Goal: Task Accomplishment & Management: Manage account settings

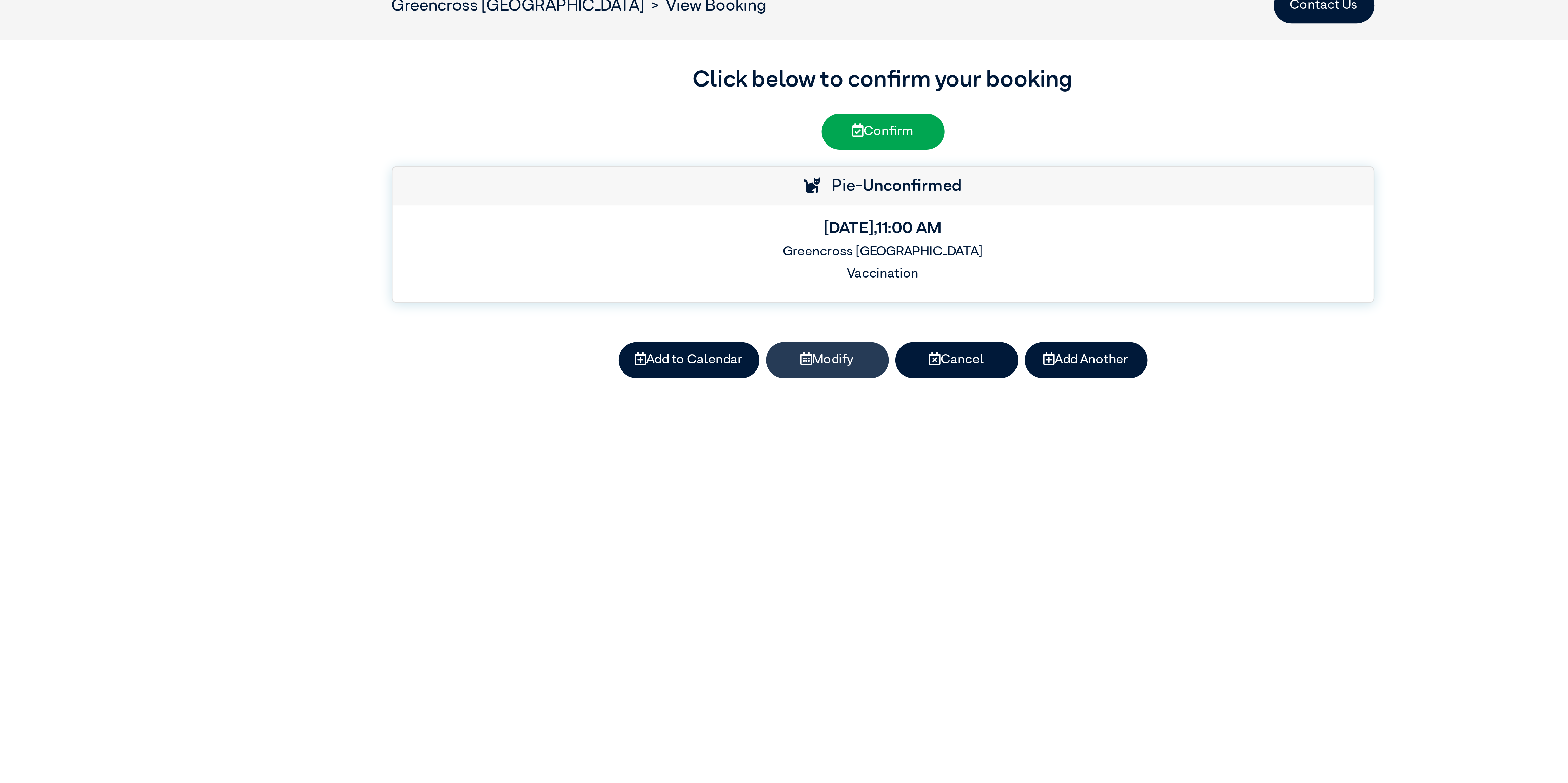
click at [761, 189] on button "Modify" at bounding box center [761, 193] width 51 height 15
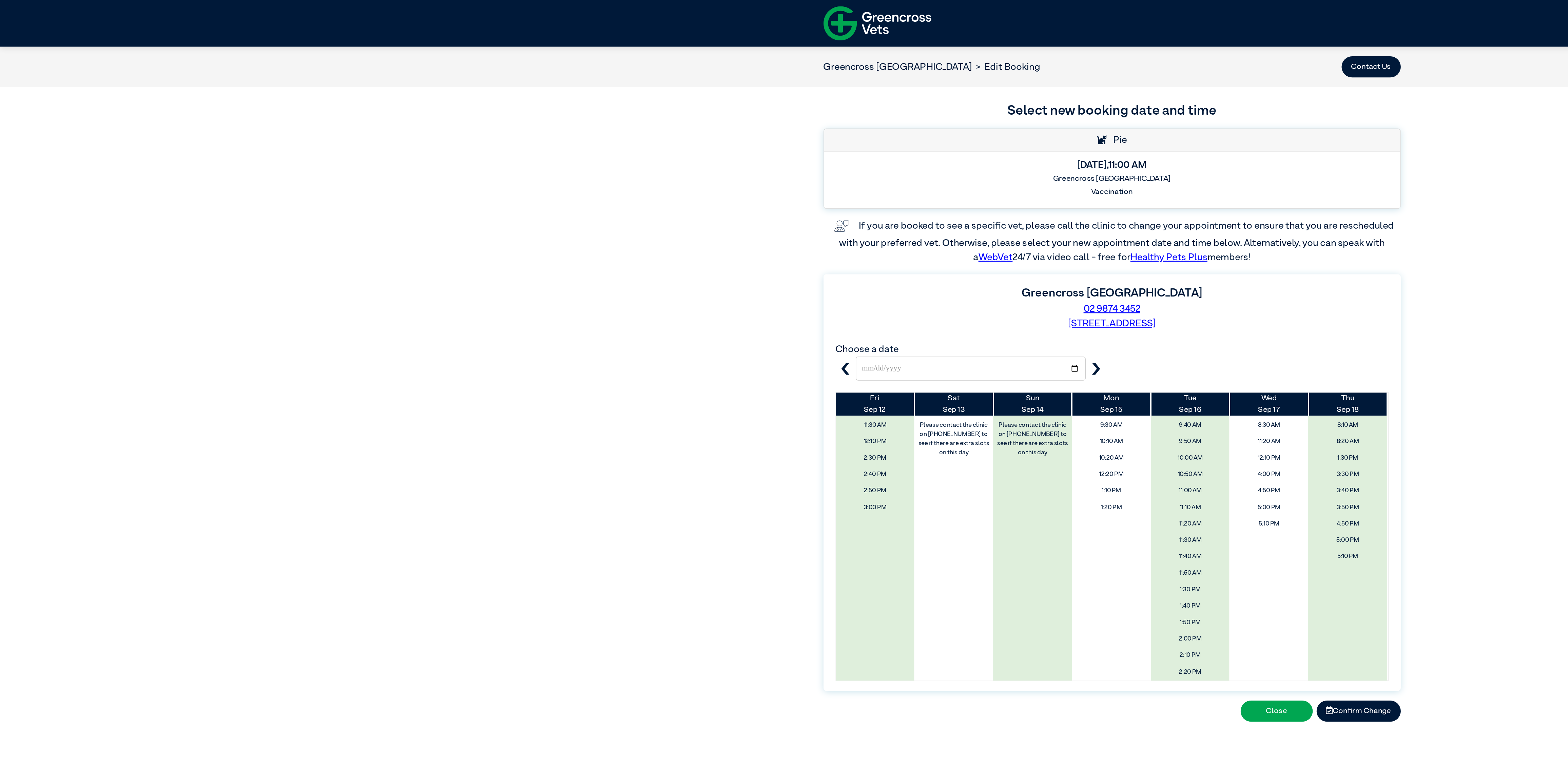
click at [772, 265] on button "button" at bounding box center [773, 259] width 14 height 17
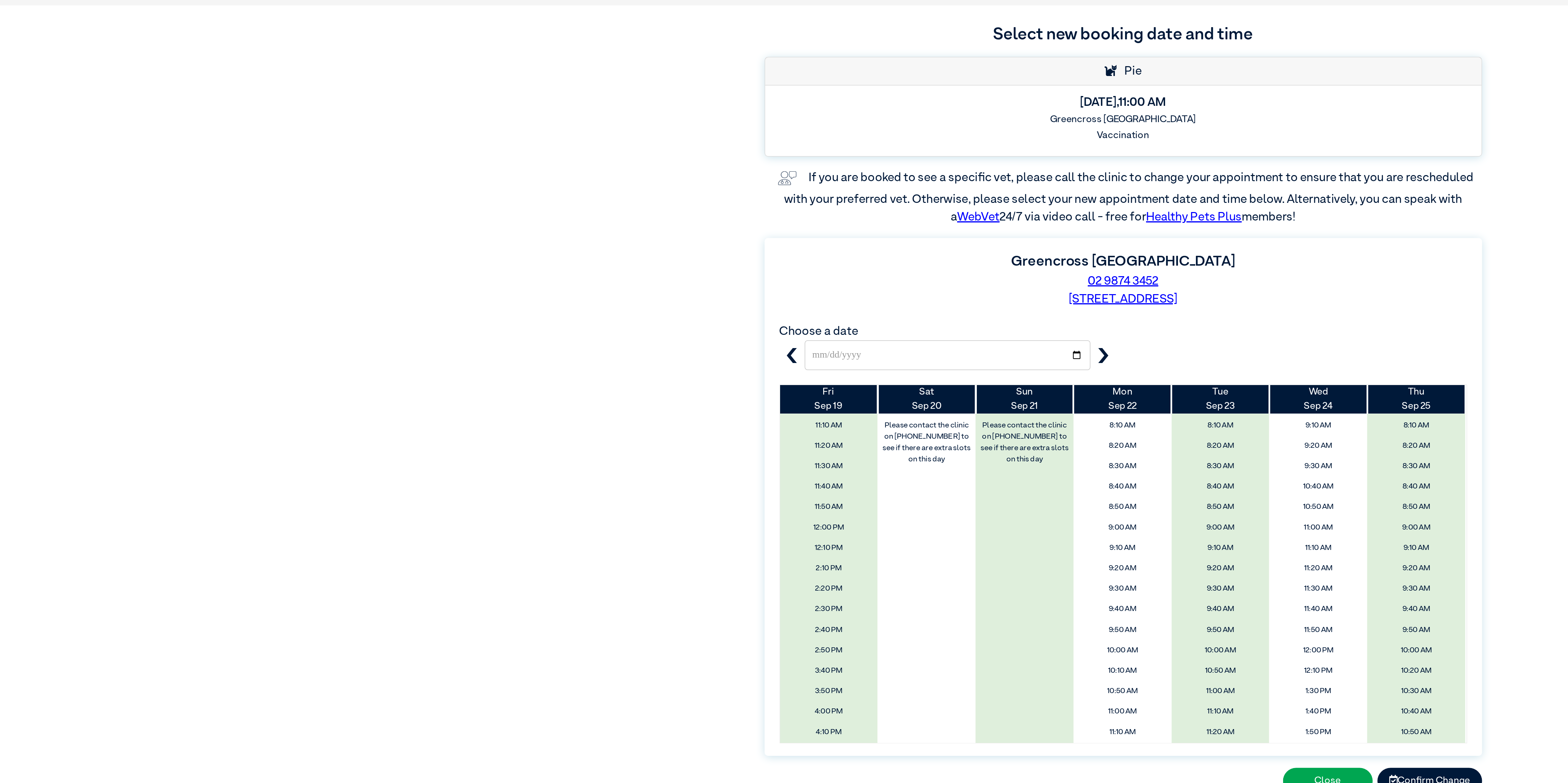
click at [773, 262] on icon "button" at bounding box center [773, 260] width 8 height 8
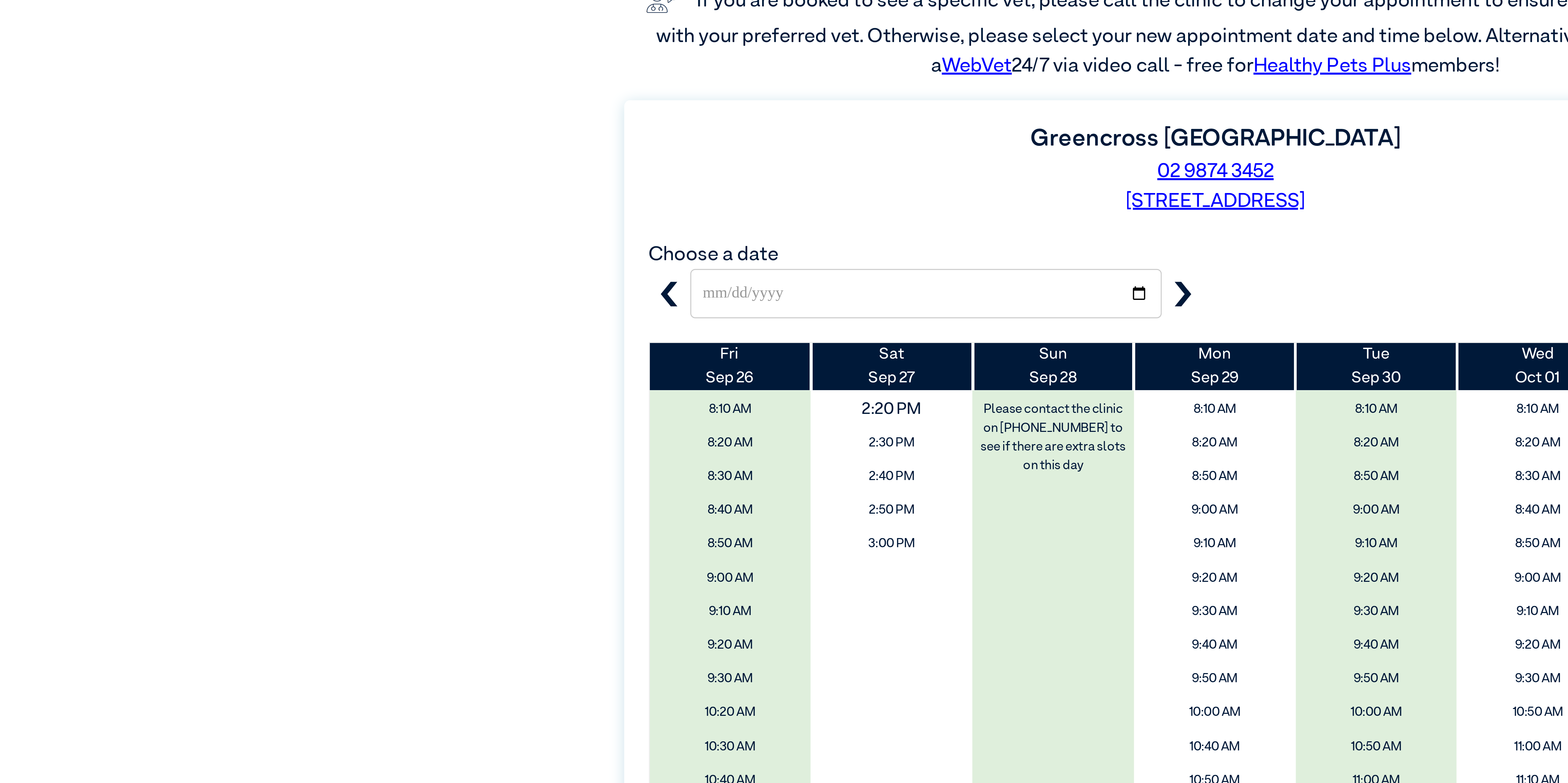
click at [679, 301] on span "2:20 PM" at bounding box center [672, 299] width 66 height 13
type input "**********"
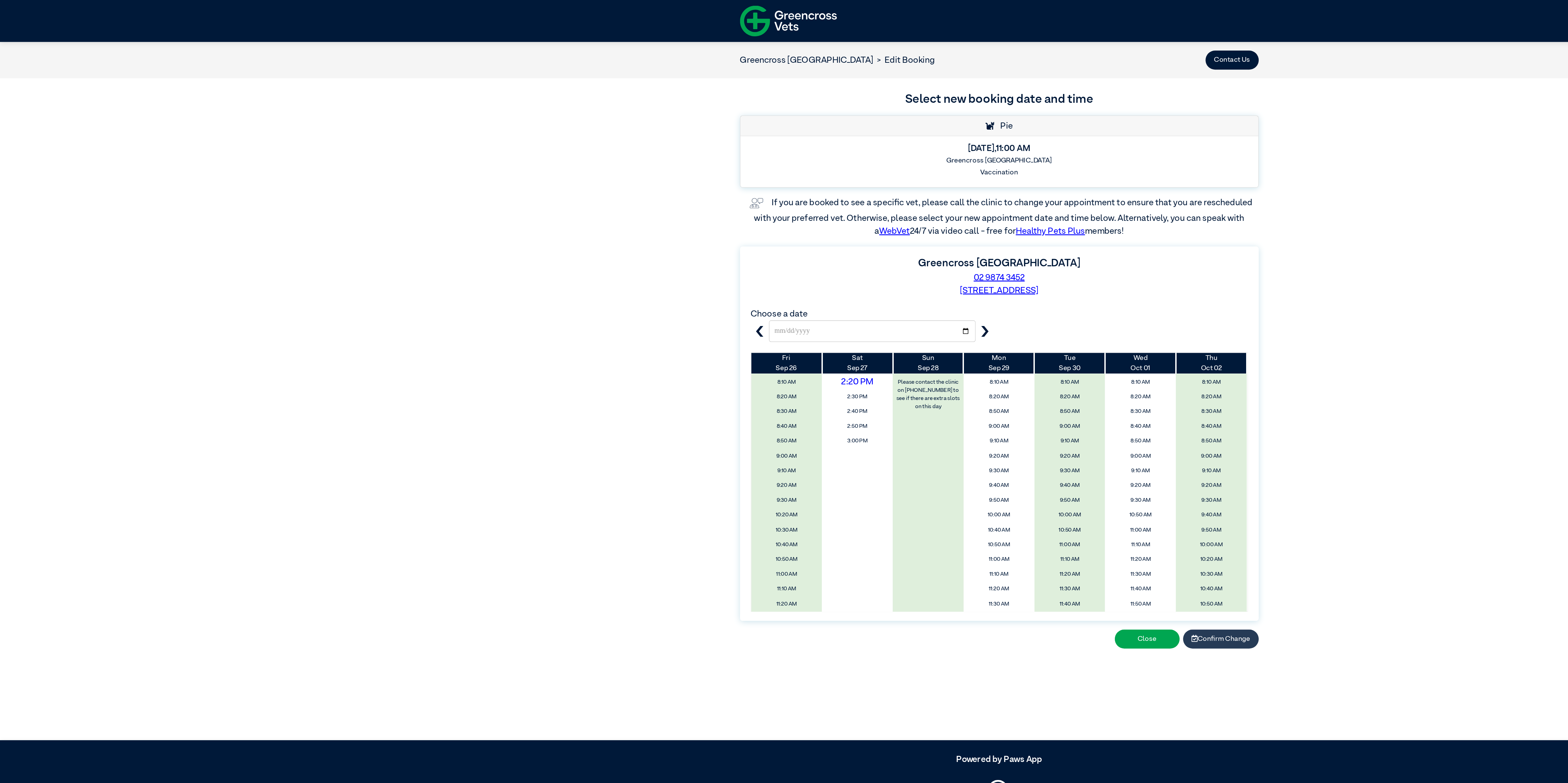
click at [964, 501] on button "Confirm Change" at bounding box center [957, 501] width 59 height 15
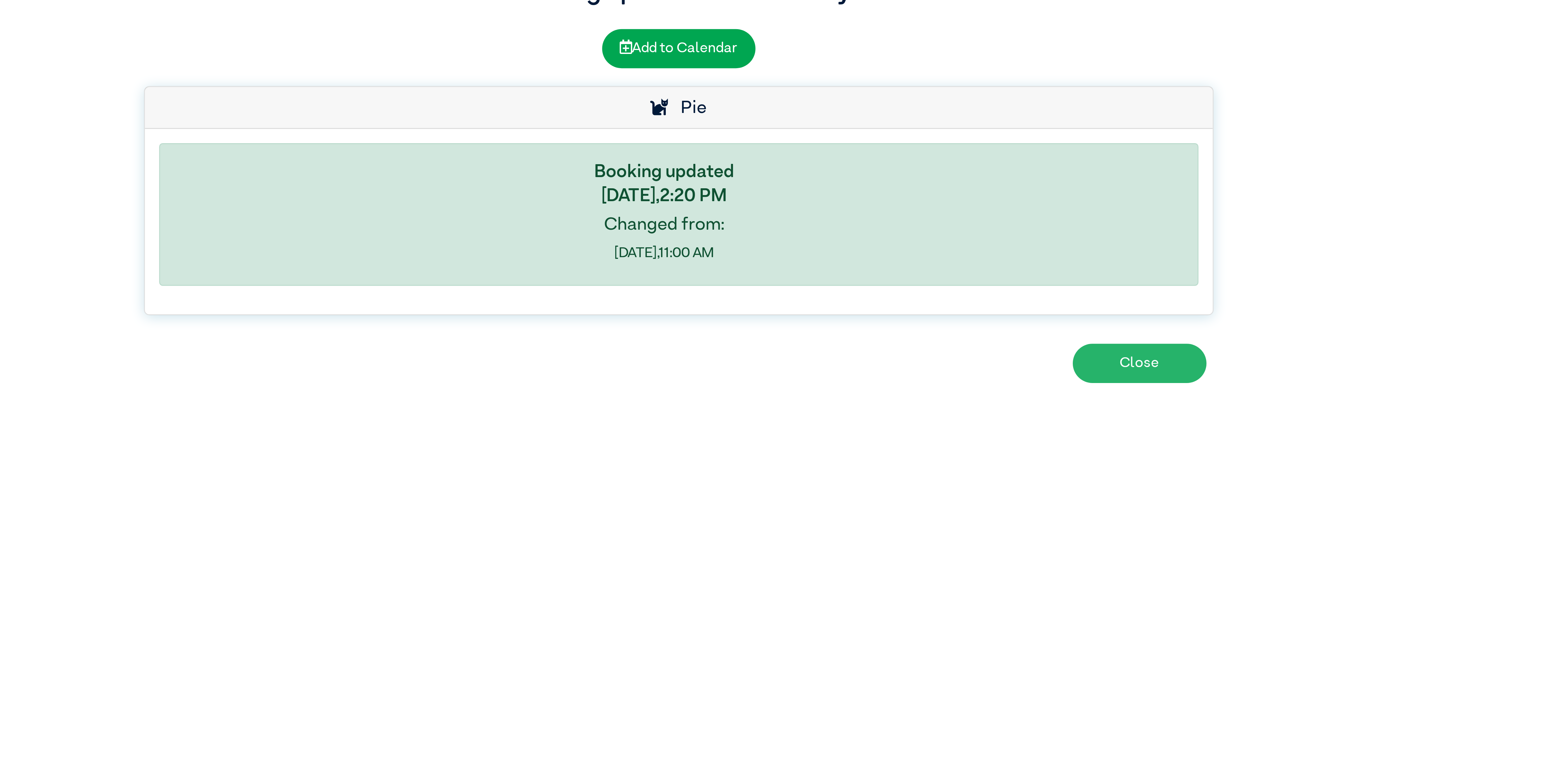
click at [957, 218] on button "Close" at bounding box center [959, 218] width 51 height 15
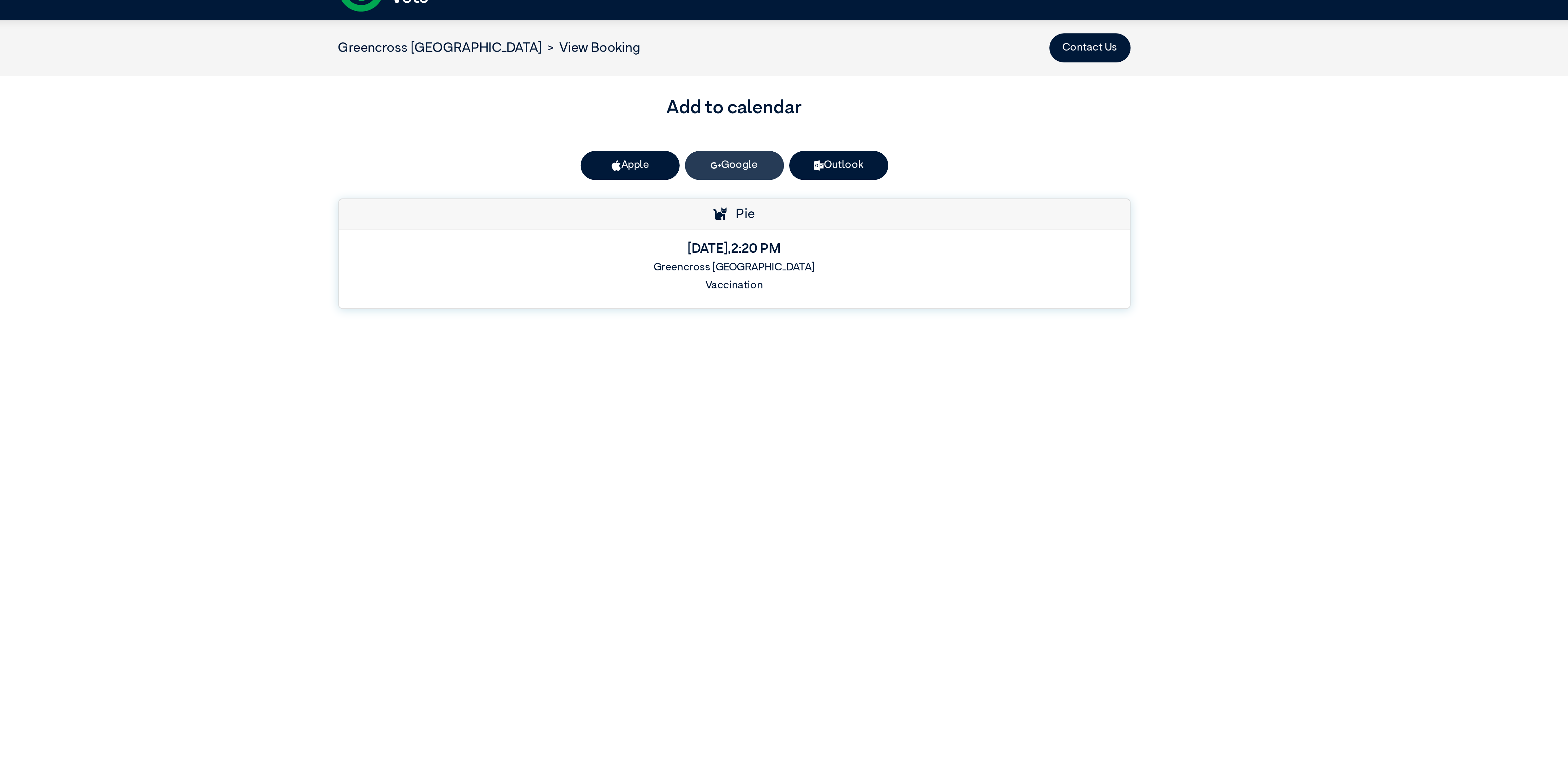
click at [791, 104] on link "Google" at bounding box center [784, 107] width 51 height 15
